Goal: Information Seeking & Learning: Check status

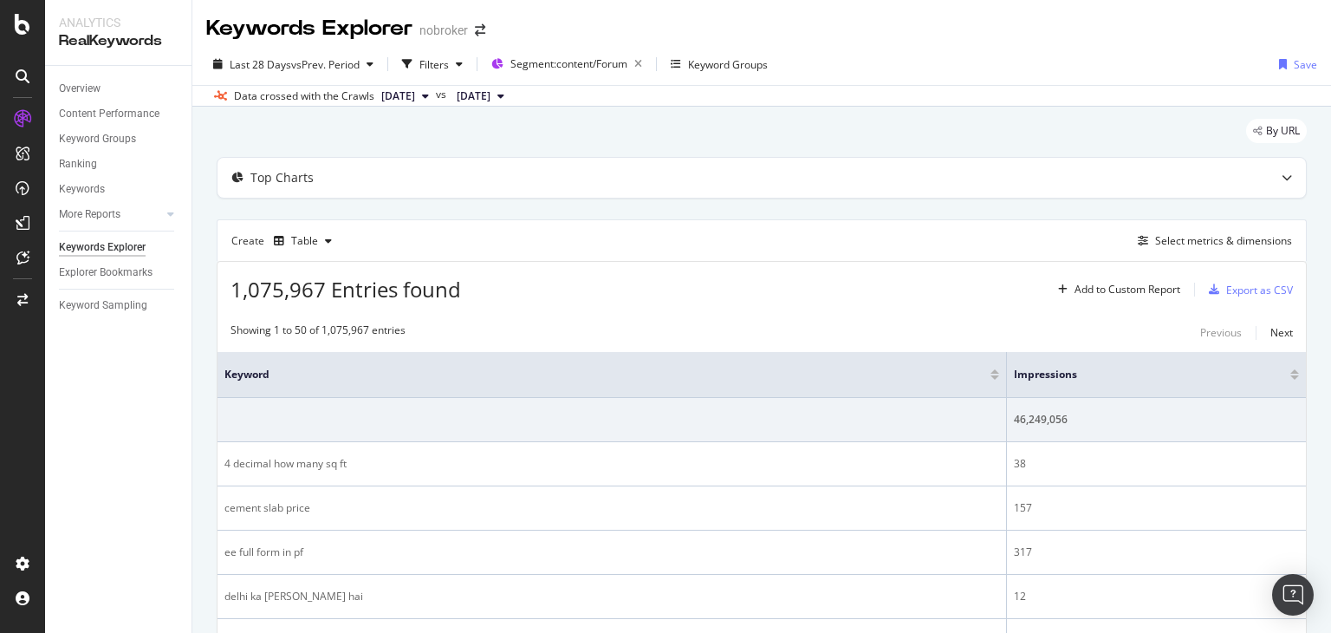
click at [282, 296] on span "1,075,967 Entries found" at bounding box center [346, 289] width 231 height 29
